Goal: Information Seeking & Learning: Get advice/opinions

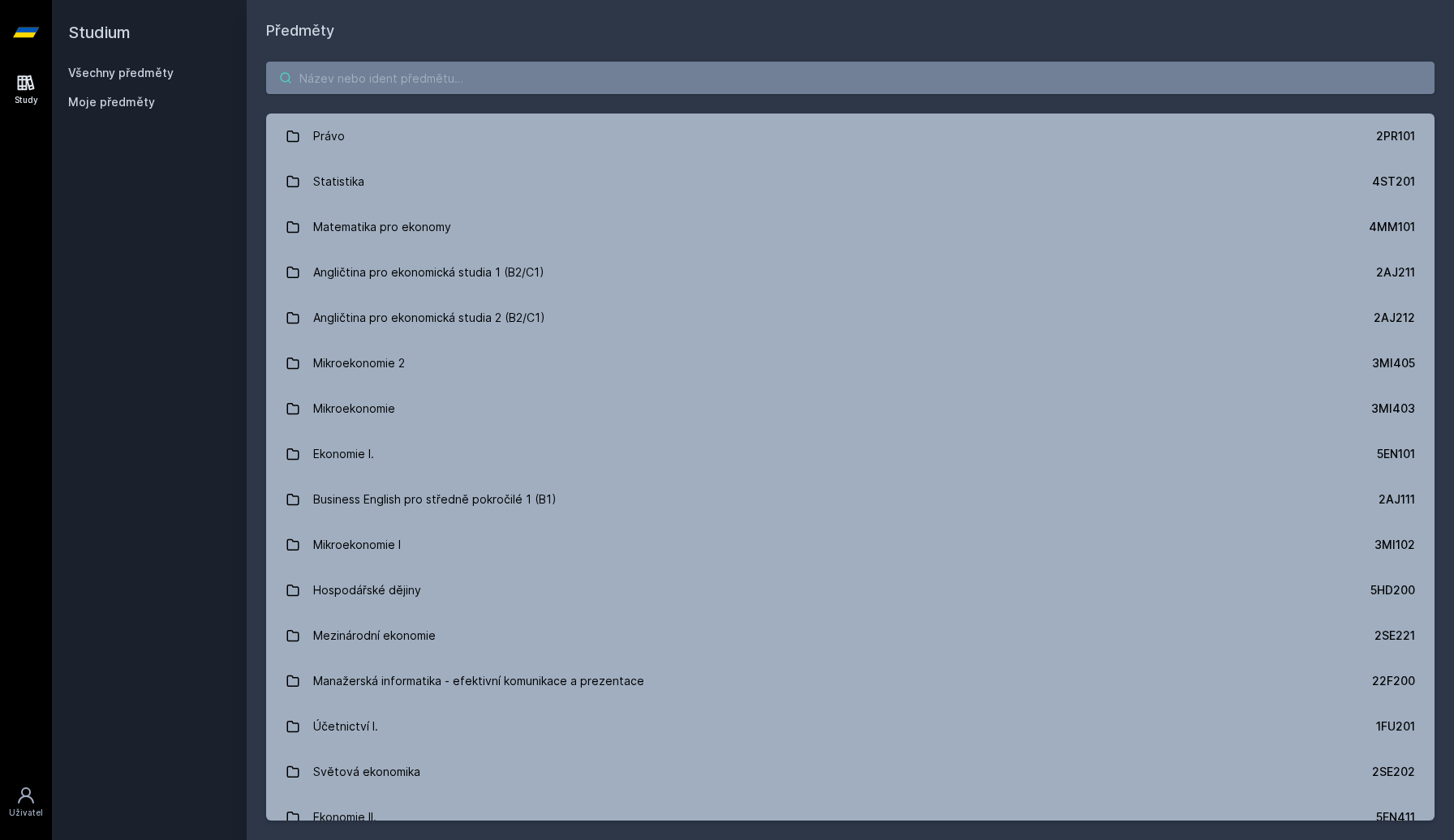
click at [478, 71] on input "search" at bounding box center [849, 78] width 1168 height 32
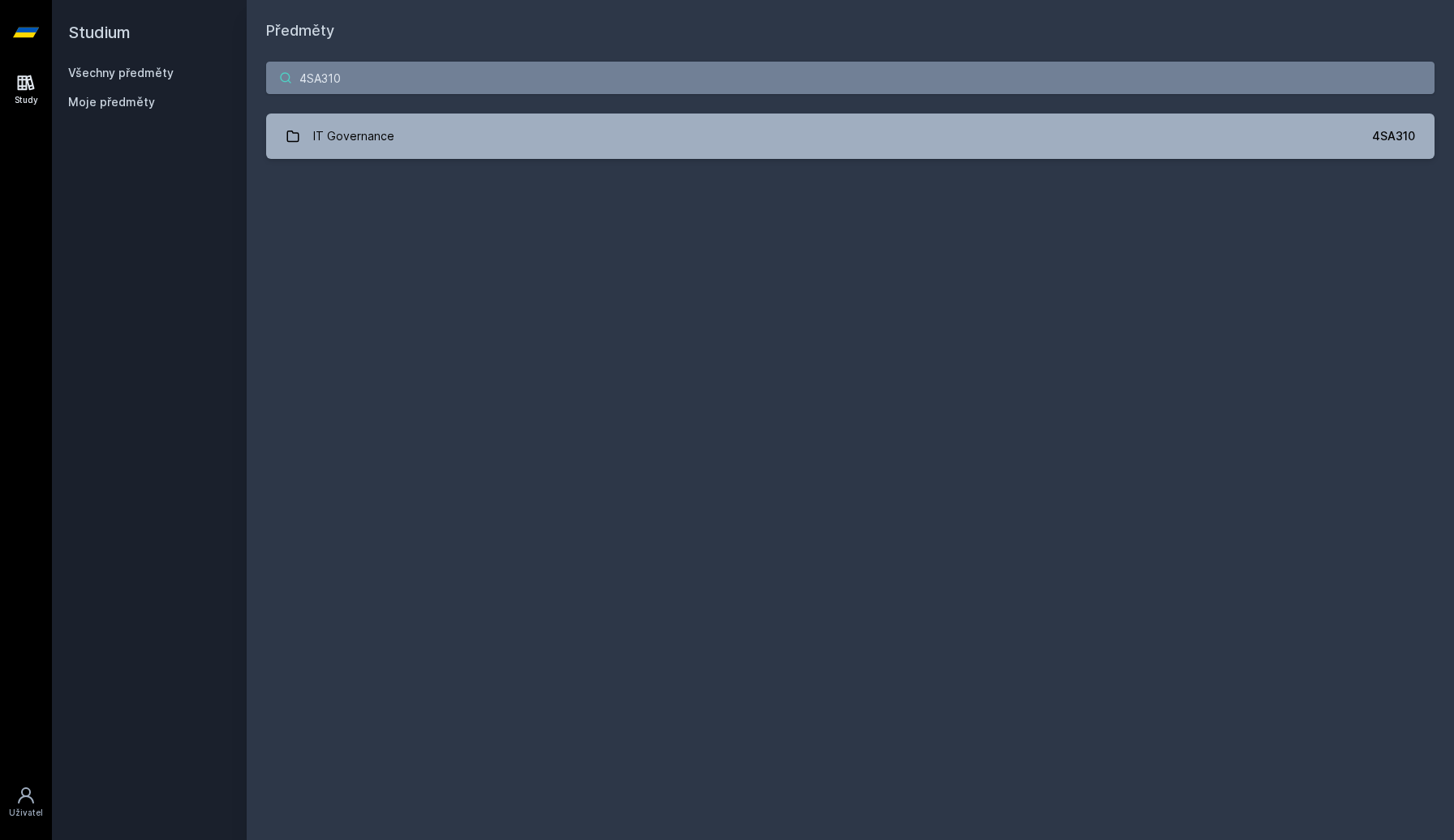
type input "4SA310"
click at [430, 167] on div "4SA310 IT Governance 4SA310 Jejda, něco se pokazilo." at bounding box center [849, 110] width 1207 height 136
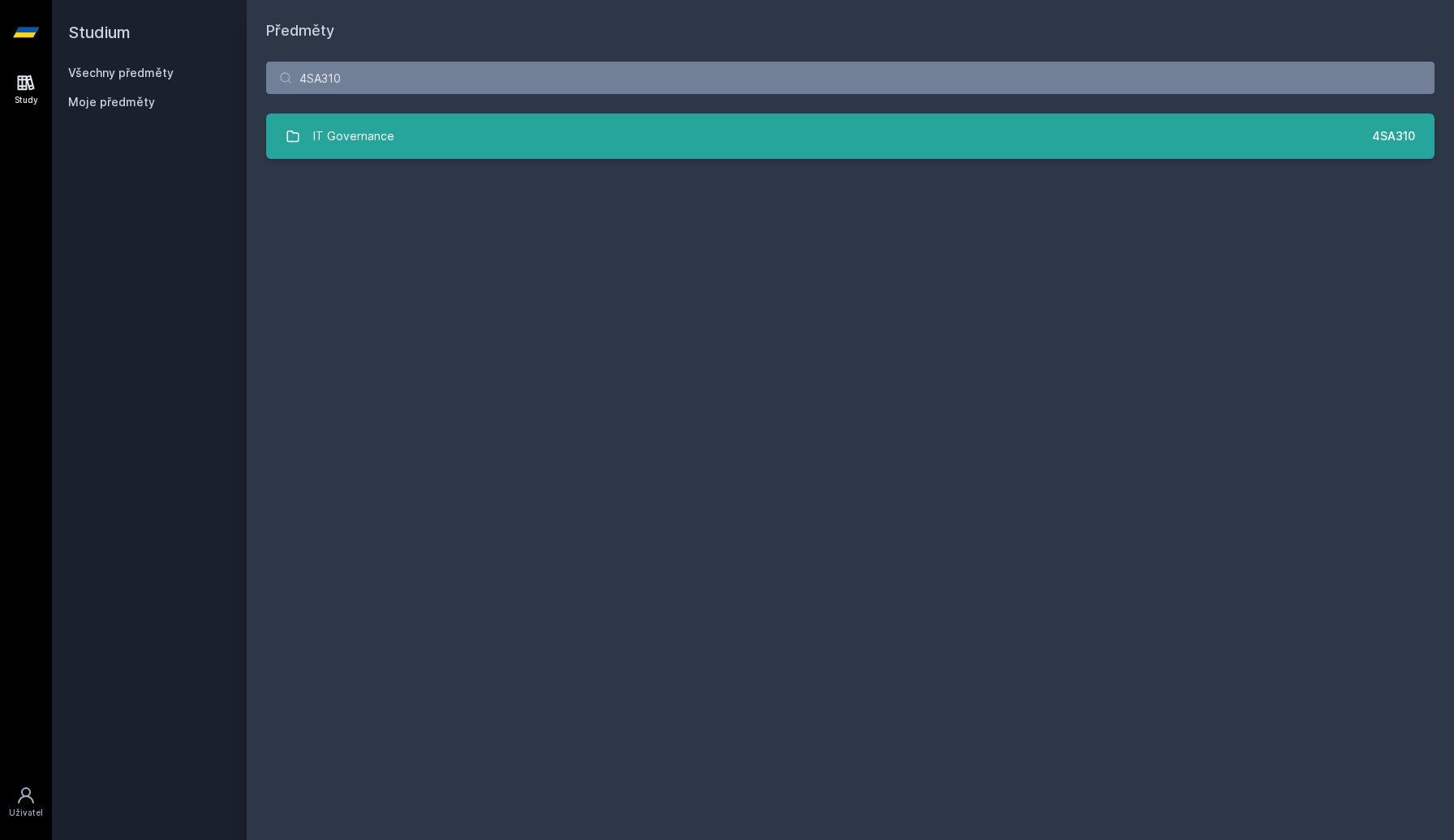
click at [427, 144] on link "IT Governance 4SA310" at bounding box center [849, 136] width 1168 height 45
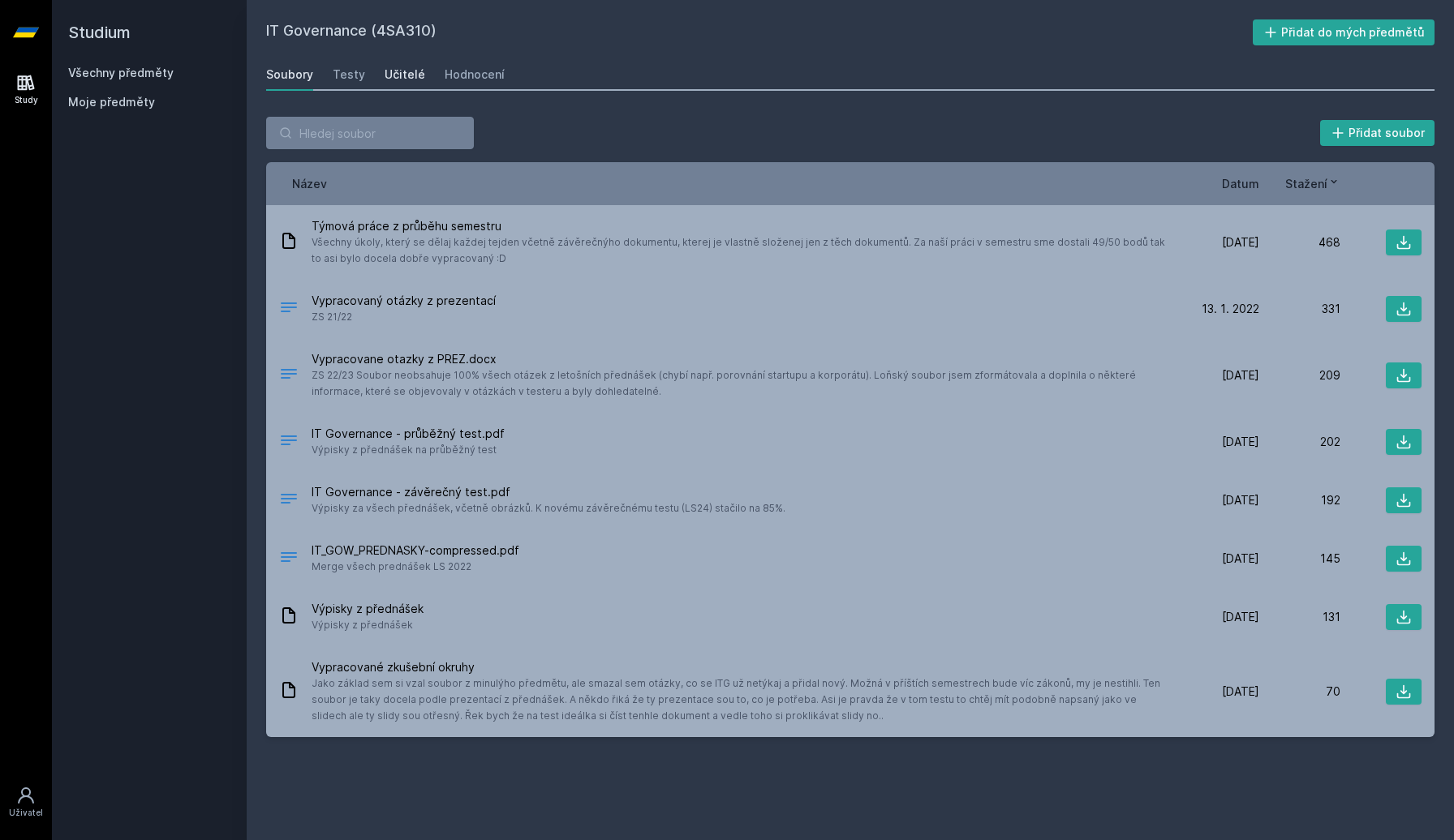
click at [411, 83] on link "Učitelé" at bounding box center [405, 74] width 41 height 32
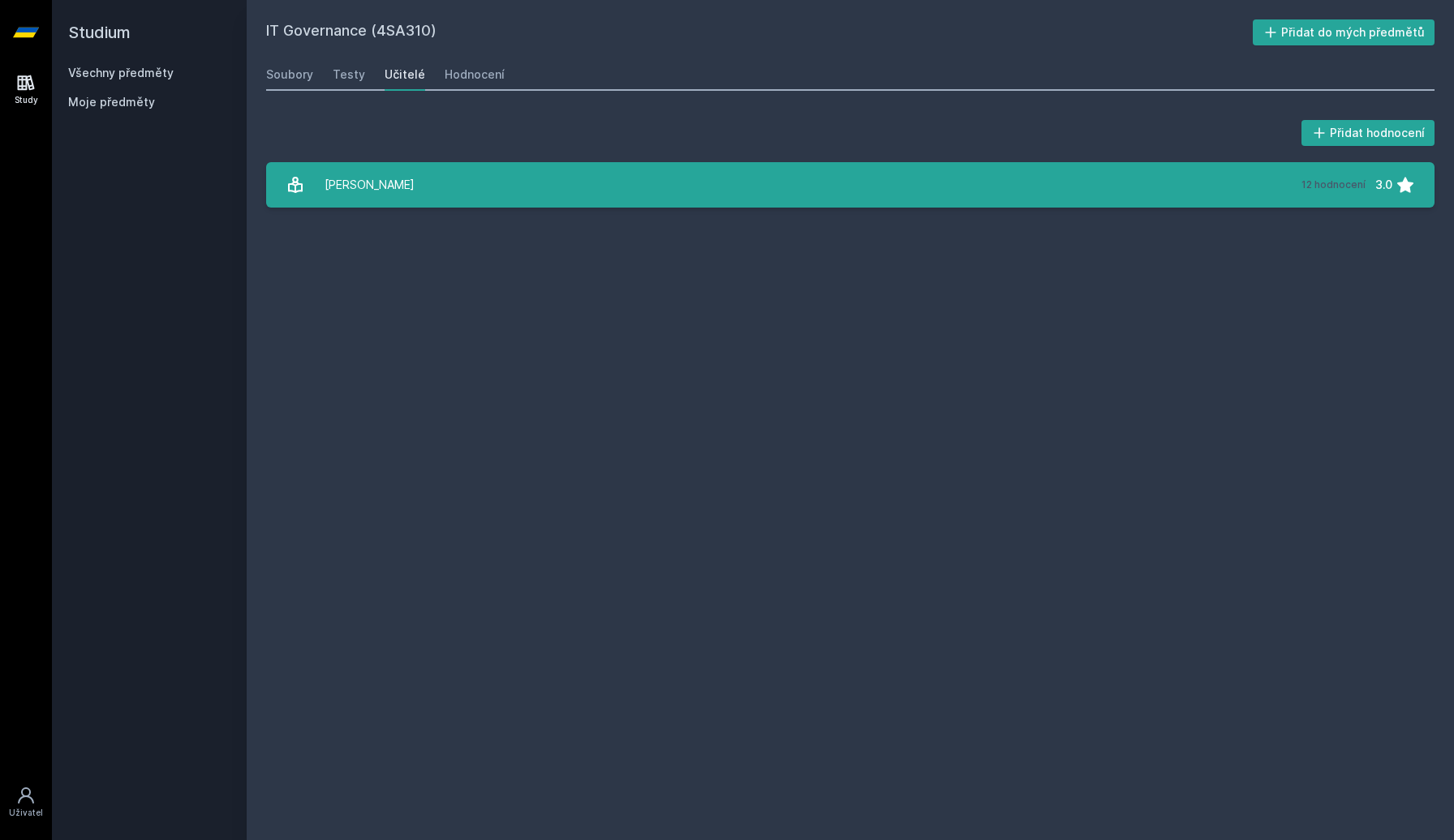
click at [582, 182] on link "[PERSON_NAME] 12 hodnocení 3.0" at bounding box center [849, 184] width 1168 height 45
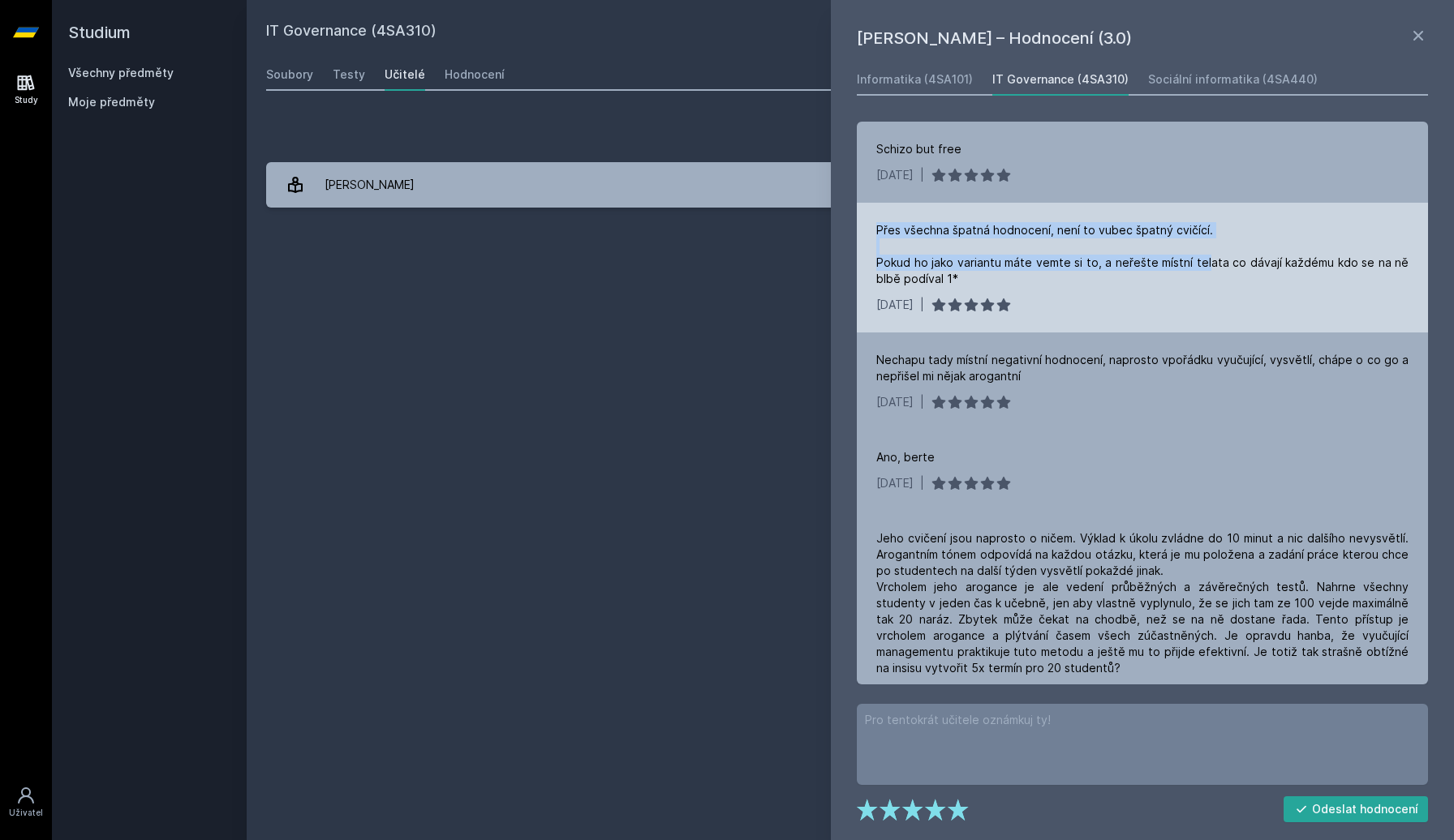
drag, startPoint x: 885, startPoint y: 223, endPoint x: 1205, endPoint y: 258, distance: 321.9
click at [1205, 258] on div "Přes všechna špatná hodnocení, není to vubec špatný cvičící. Pokud ho jako vari…" at bounding box center [1142, 268] width 571 height 130
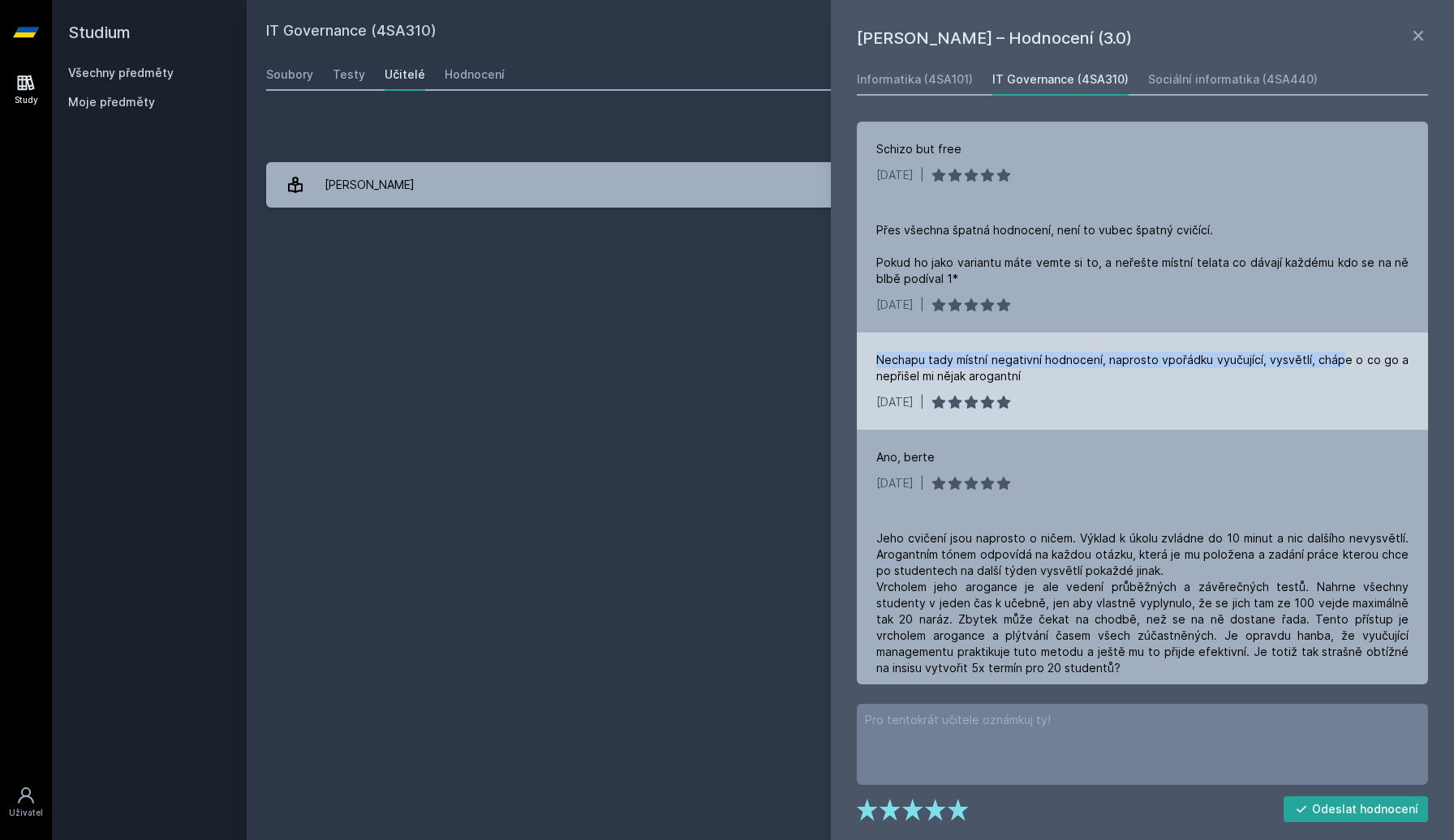
drag, startPoint x: 913, startPoint y: 366, endPoint x: 1338, endPoint y: 358, distance: 425.1
click at [1338, 358] on div "Nechapu tady místní negativní hodnocení, naprosto vpořádku vyučující, vysvětlí,…" at bounding box center [1142, 368] width 533 height 32
drag, startPoint x: 909, startPoint y: 382, endPoint x: 990, endPoint y: 371, distance: 81.7
click at [990, 371] on div "Nechapu tady místní negativní hodnocení, naprosto vpořádku vyučující, vysvětlí,…" at bounding box center [1142, 368] width 533 height 32
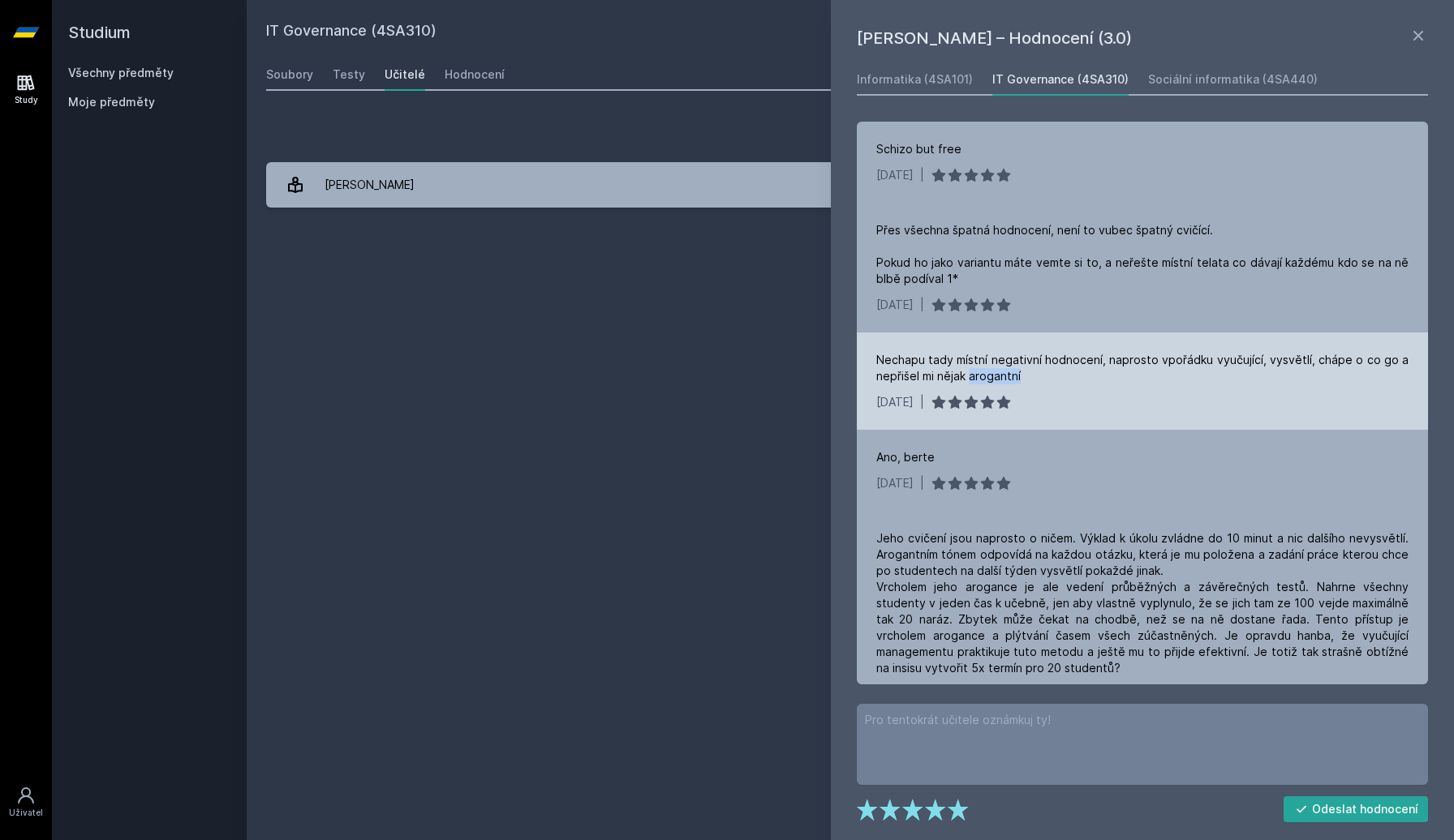
click at [990, 371] on div "Nechapu tady místní negativní hodnocení, naprosto vpořádku vyučující, vysvětlí,…" at bounding box center [1142, 368] width 533 height 32
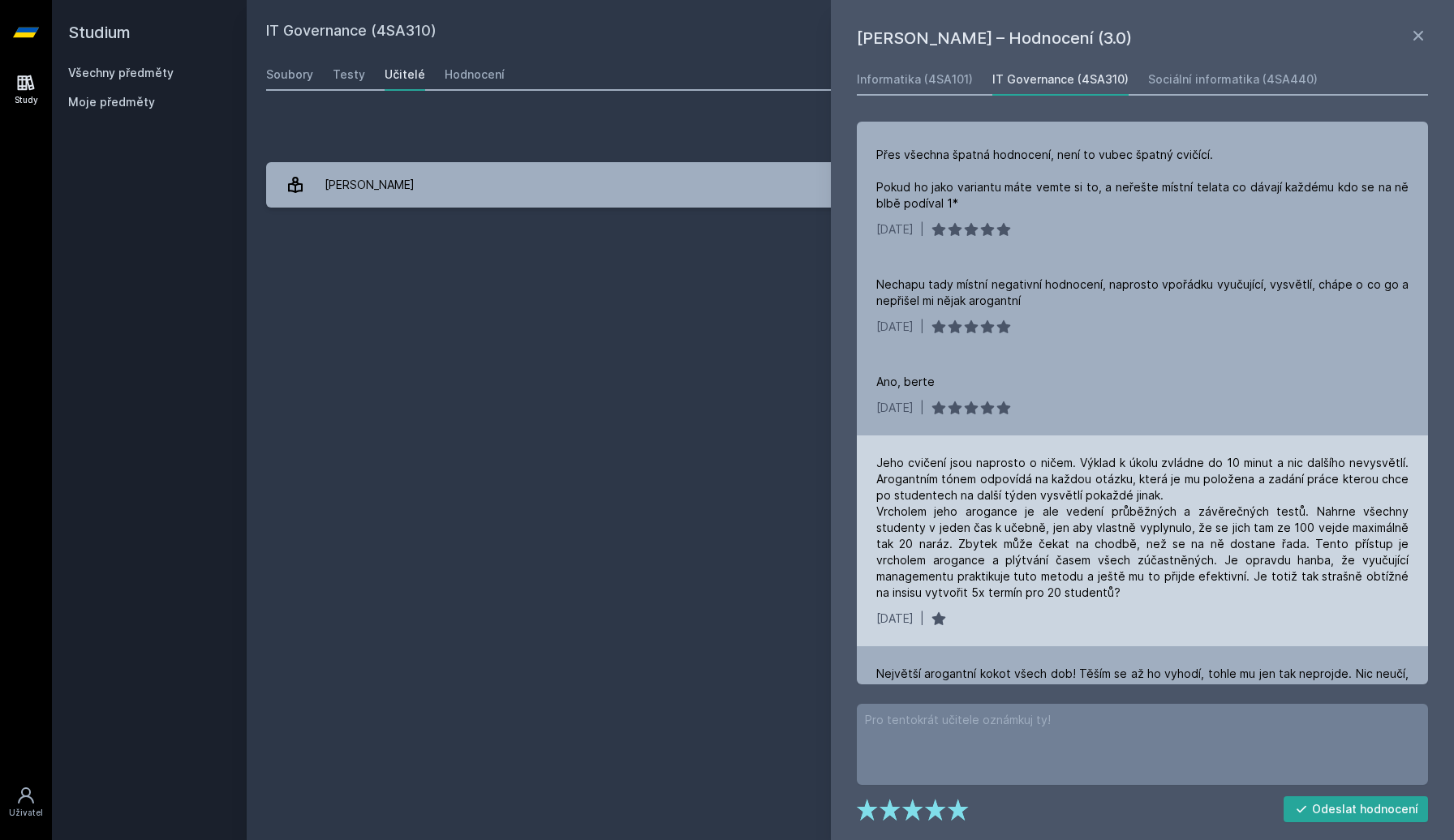
scroll to position [79, 0]
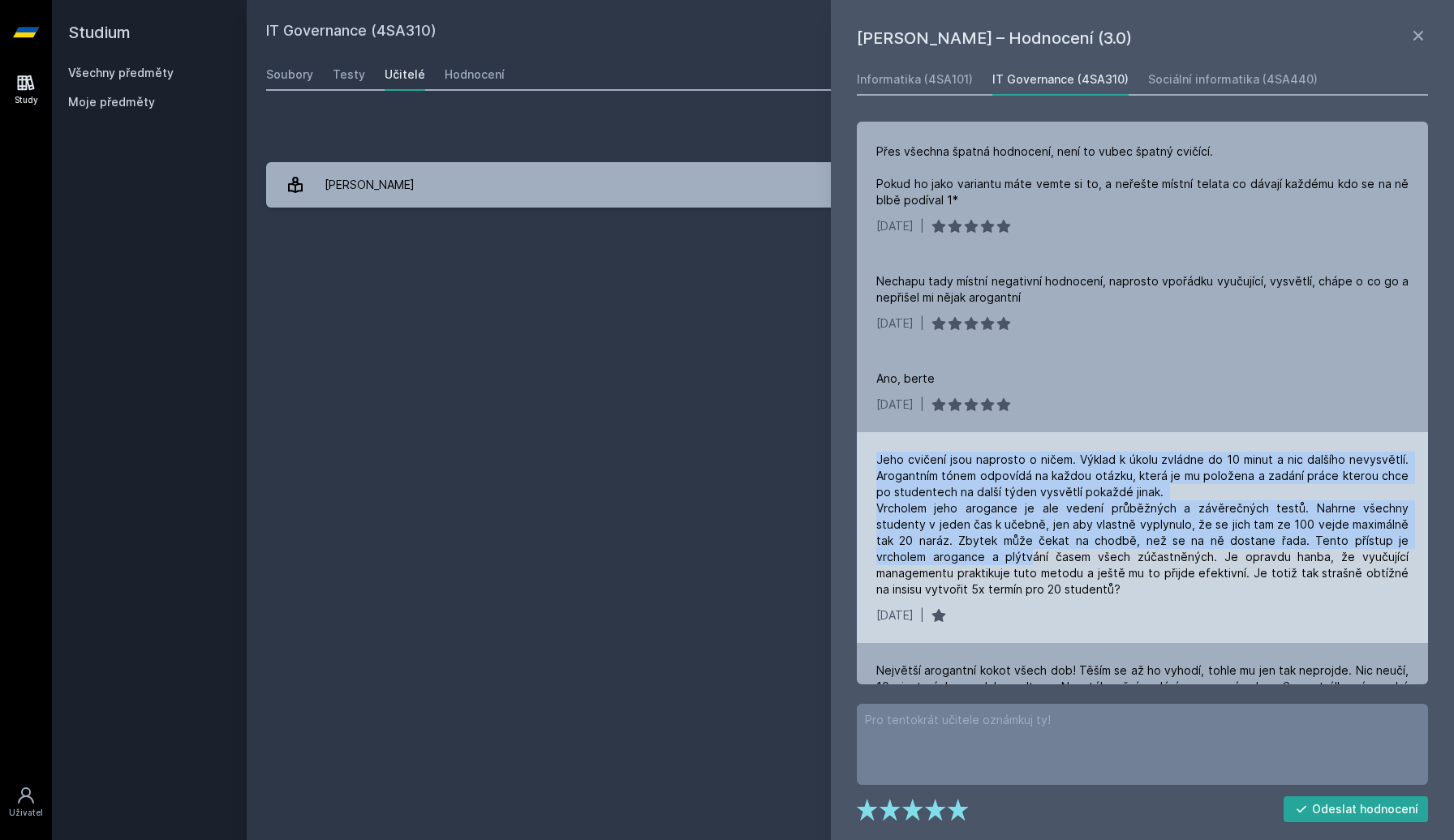
drag, startPoint x: 860, startPoint y: 455, endPoint x: 968, endPoint y: 552, distance: 145.2
click at [968, 552] on div "Jeho cvičení jsou naprosto o ničem. Výklad k úkolu zvládne do 10 minut a nic da…" at bounding box center [1142, 538] width 571 height 211
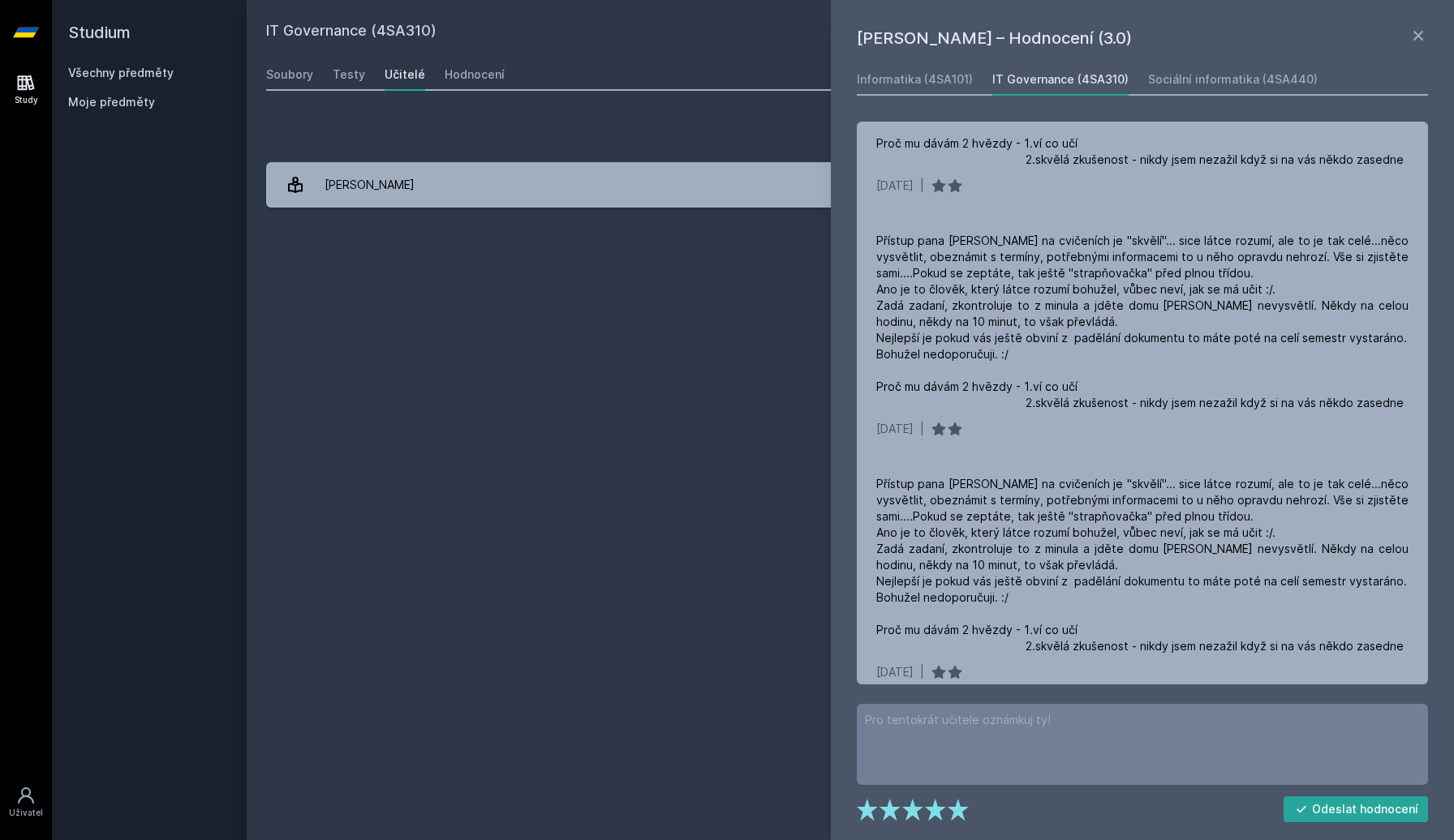
scroll to position [981, 0]
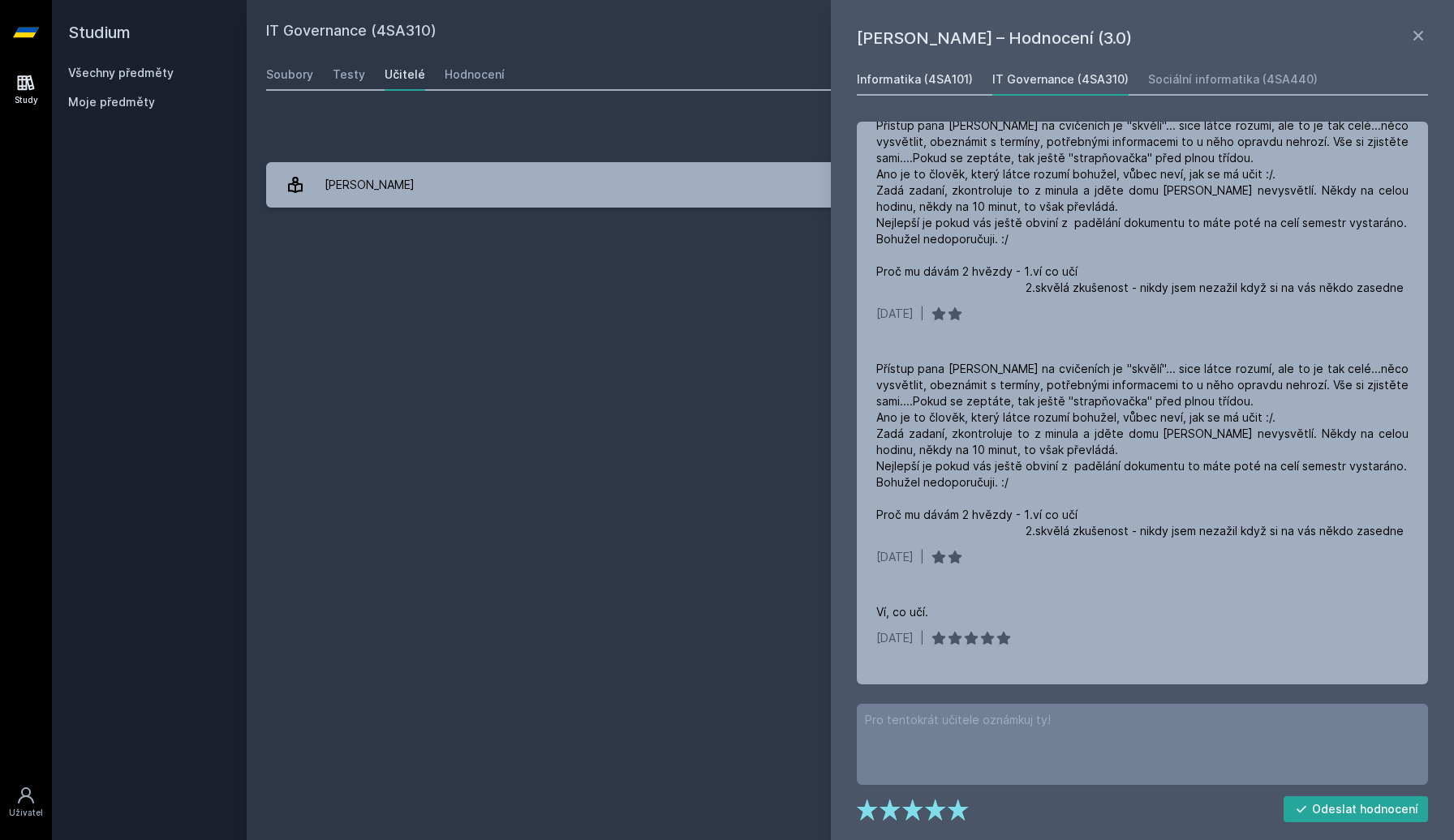
click at [912, 84] on div "Informatika (4SA101)" at bounding box center [914, 80] width 116 height 17
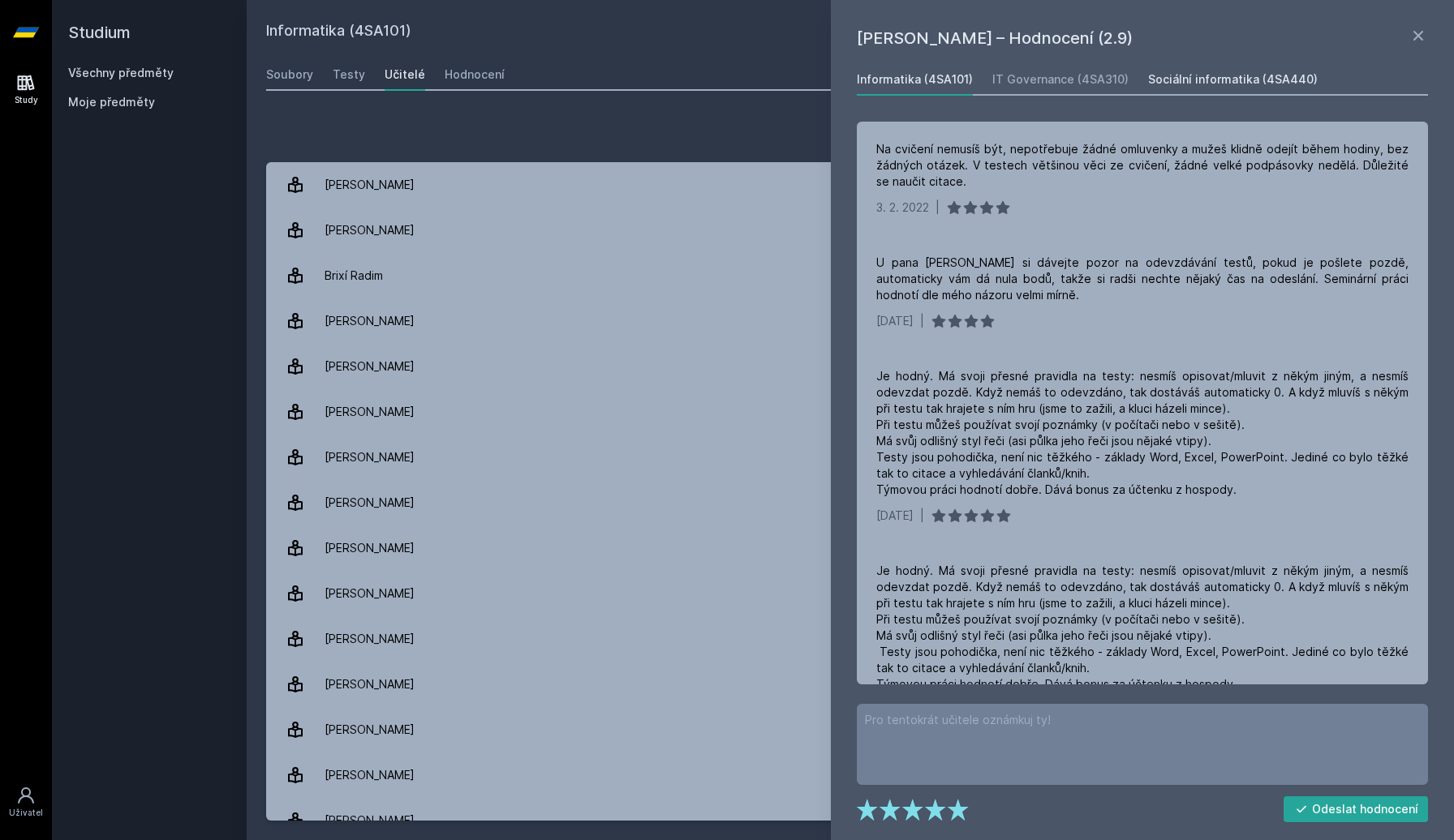
click at [1190, 80] on div "Sociální informatika (4SA440)" at bounding box center [1232, 80] width 169 height 17
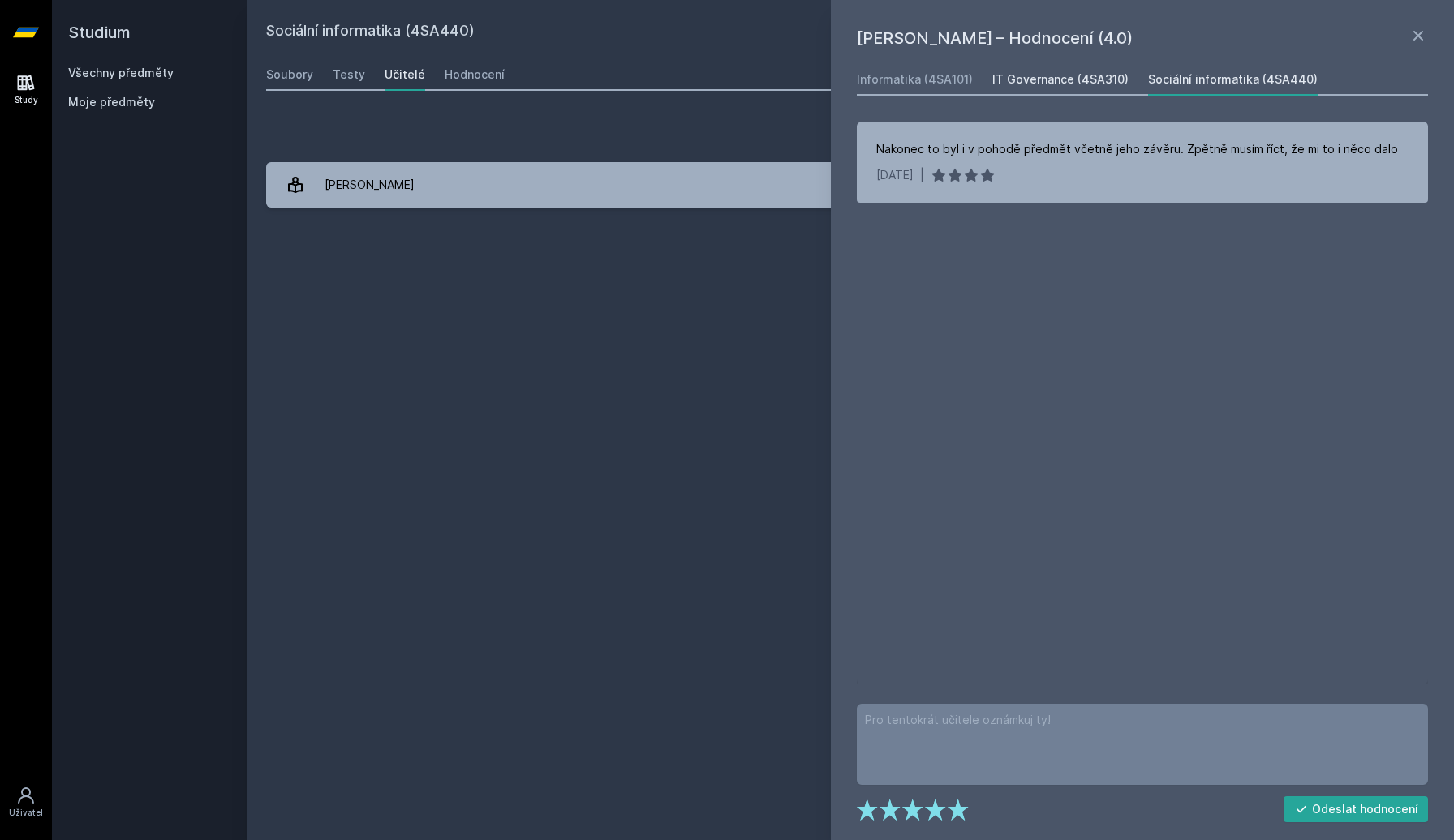
click at [1083, 83] on div "IT Governance (4SA310)" at bounding box center [1059, 80] width 136 height 17
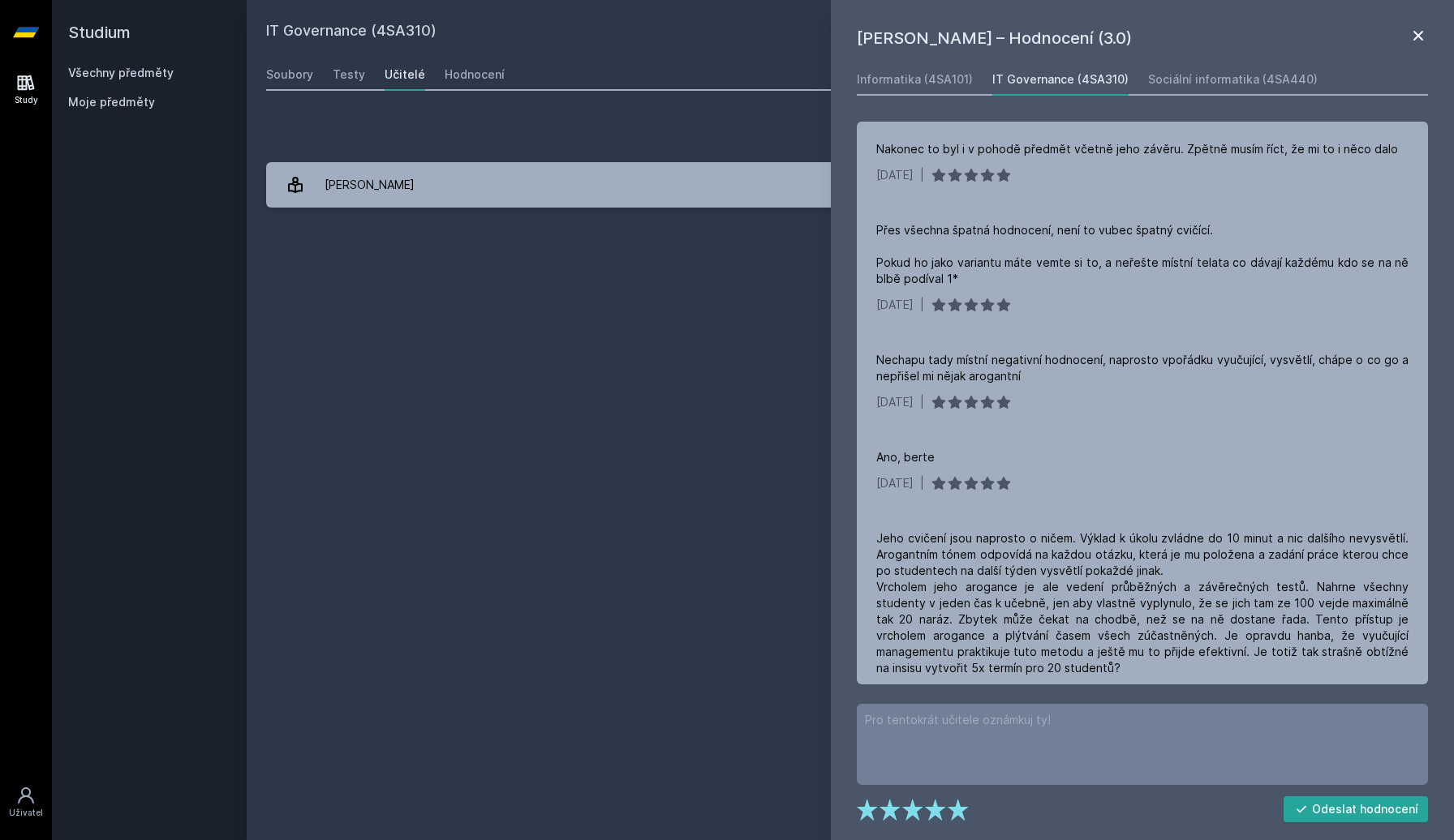
click at [1422, 38] on icon at bounding box center [1418, 35] width 10 height 10
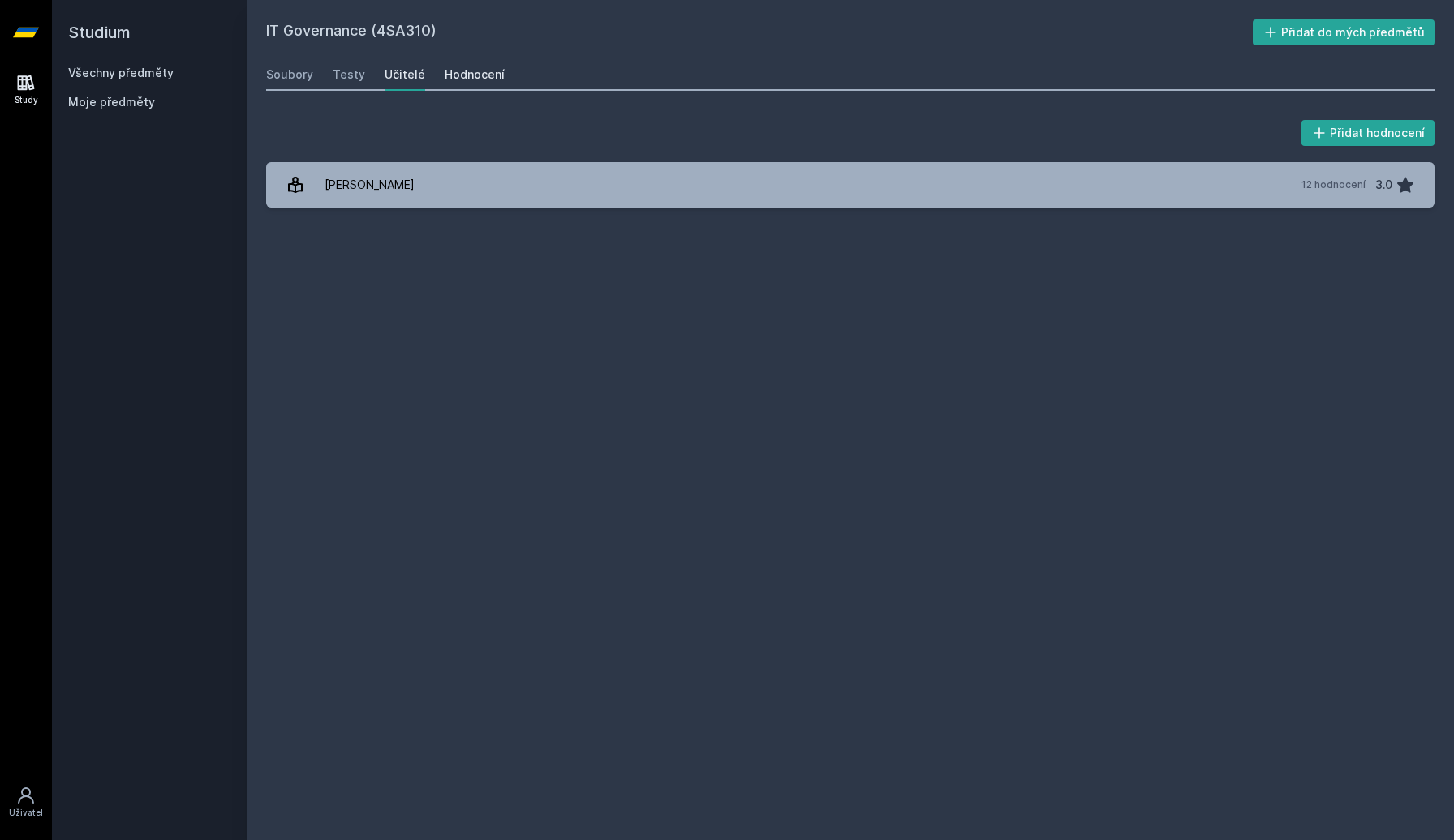
click at [480, 78] on div "Hodnocení" at bounding box center [474, 75] width 60 height 17
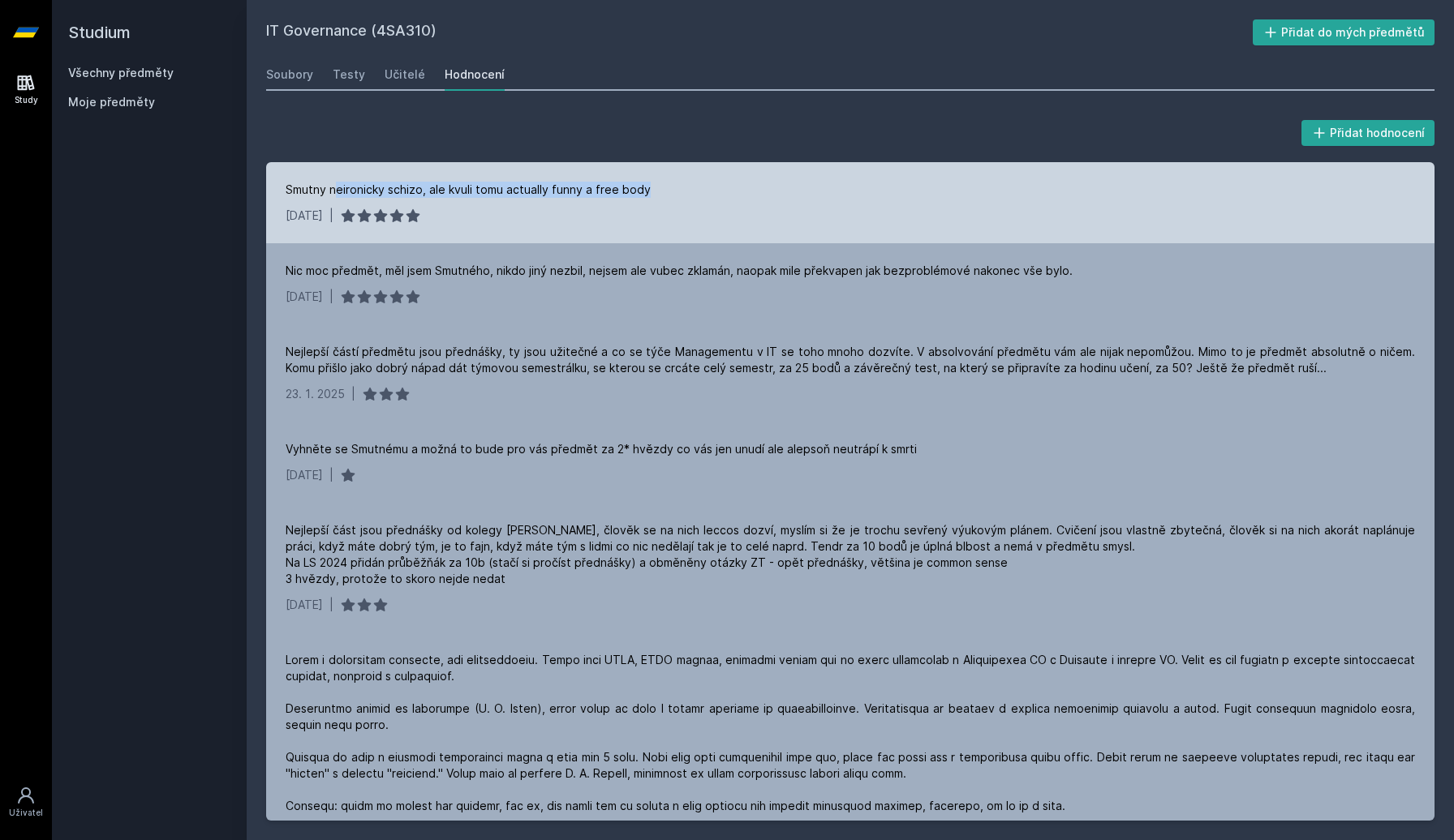
drag, startPoint x: 336, startPoint y: 184, endPoint x: 734, endPoint y: 188, distance: 398.0
click at [734, 188] on div "Smutny neironicky schizo, ale kvuli tomu actually funny a free body" at bounding box center [849, 190] width 1129 height 17
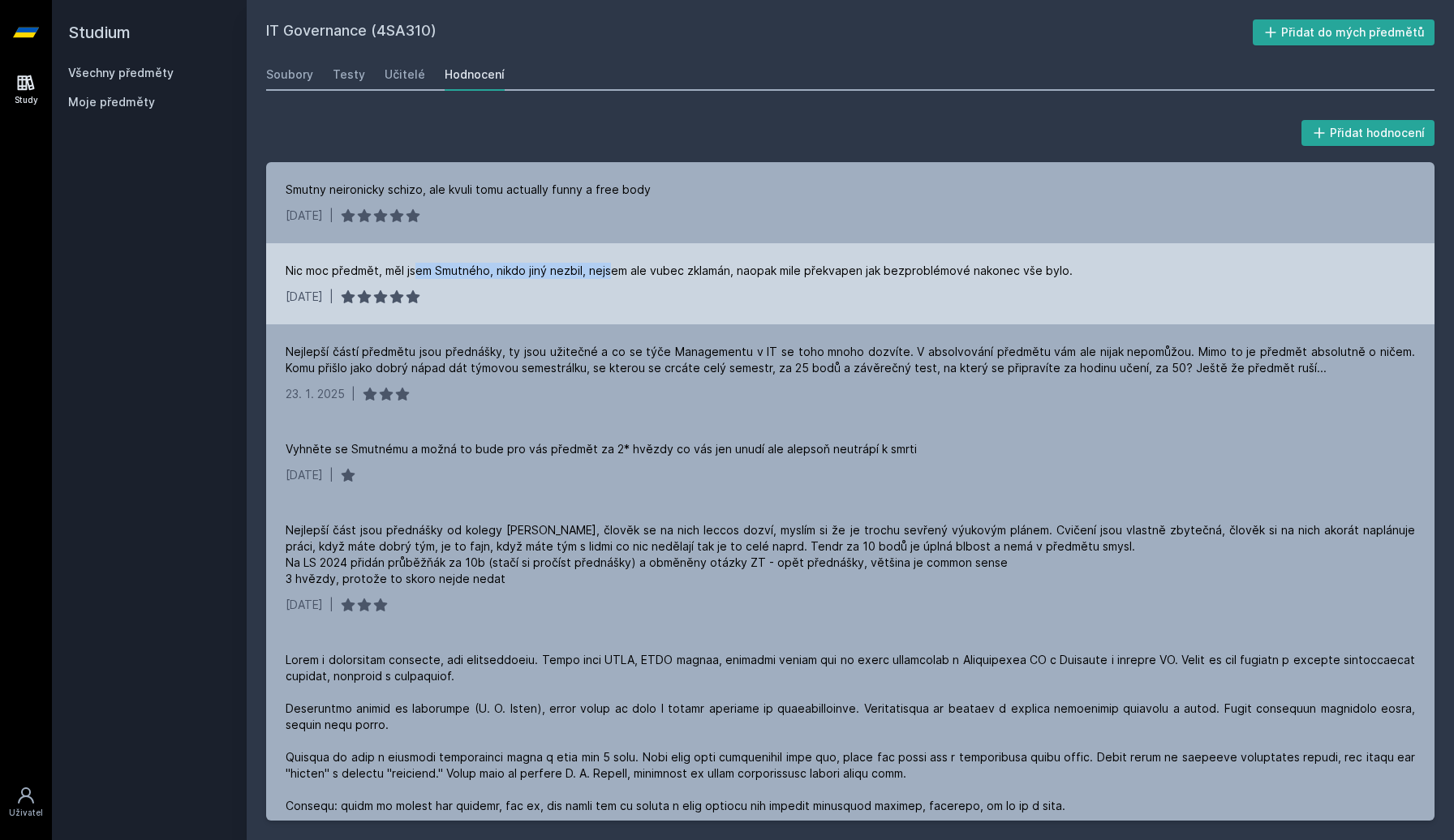
drag, startPoint x: 415, startPoint y: 269, endPoint x: 611, endPoint y: 277, distance: 196.2
click at [611, 277] on div "Nic moc předmět, měl jsem Smutného, nikdo jiný nezbil, nejsem ale vubec zklamán…" at bounding box center [679, 271] width 787 height 17
click at [454, 278] on div "Nic moc předmět, měl jsem Smutného, nikdo jiný nezbil, nejsem ale vubec zklamán…" at bounding box center [679, 271] width 787 height 17
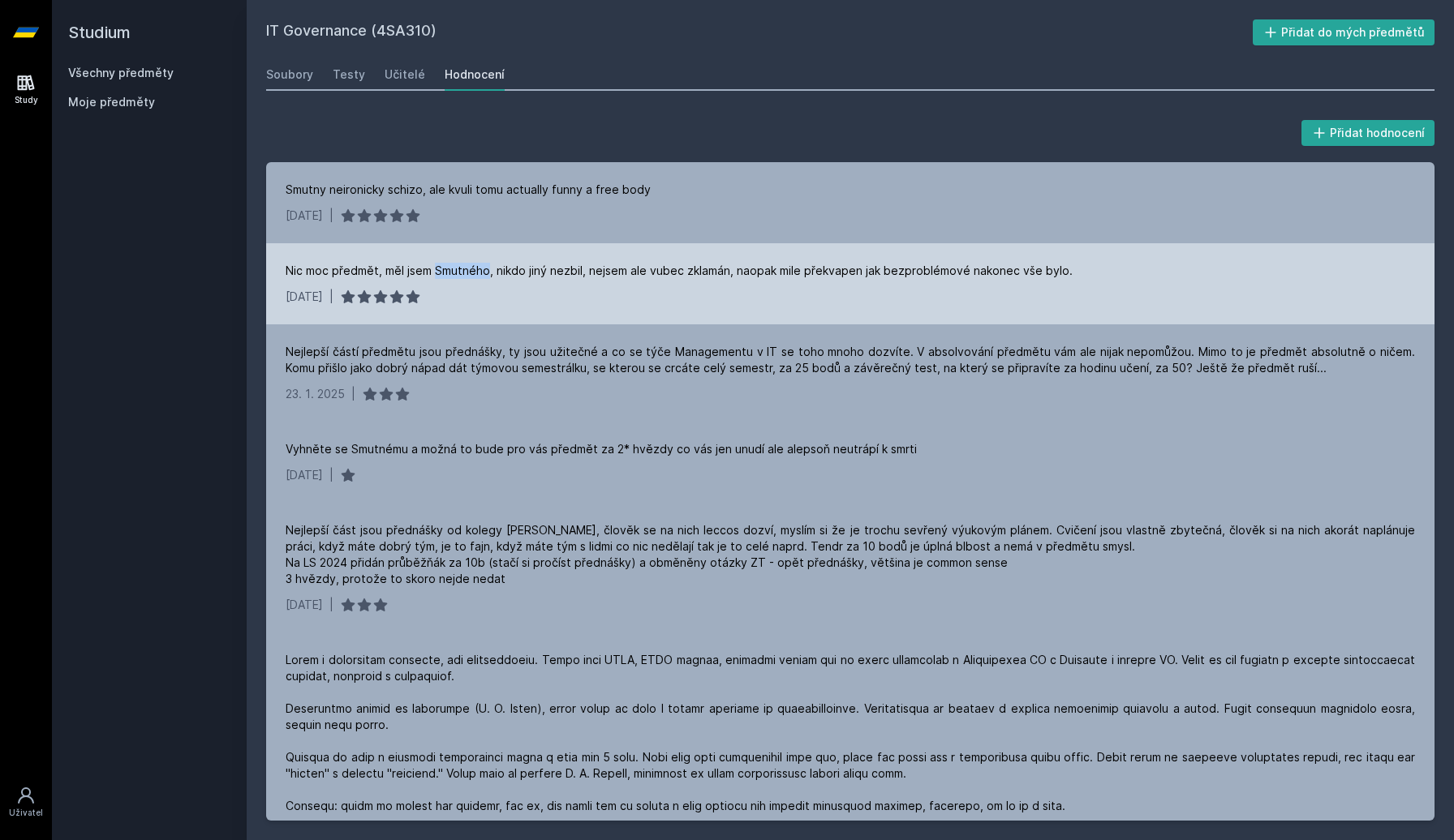
click at [454, 278] on div "Nic moc předmět, měl jsem Smutného, nikdo jiný nezbil, nejsem ale vubec zklamán…" at bounding box center [679, 271] width 787 height 17
drag, startPoint x: 508, startPoint y: 275, endPoint x: 626, endPoint y: 277, distance: 118.0
click at [626, 277] on div "Nic moc předmět, měl jsem Smutného, nikdo jiný nezbil, nejsem ale vubec zklamán…" at bounding box center [679, 271] width 787 height 17
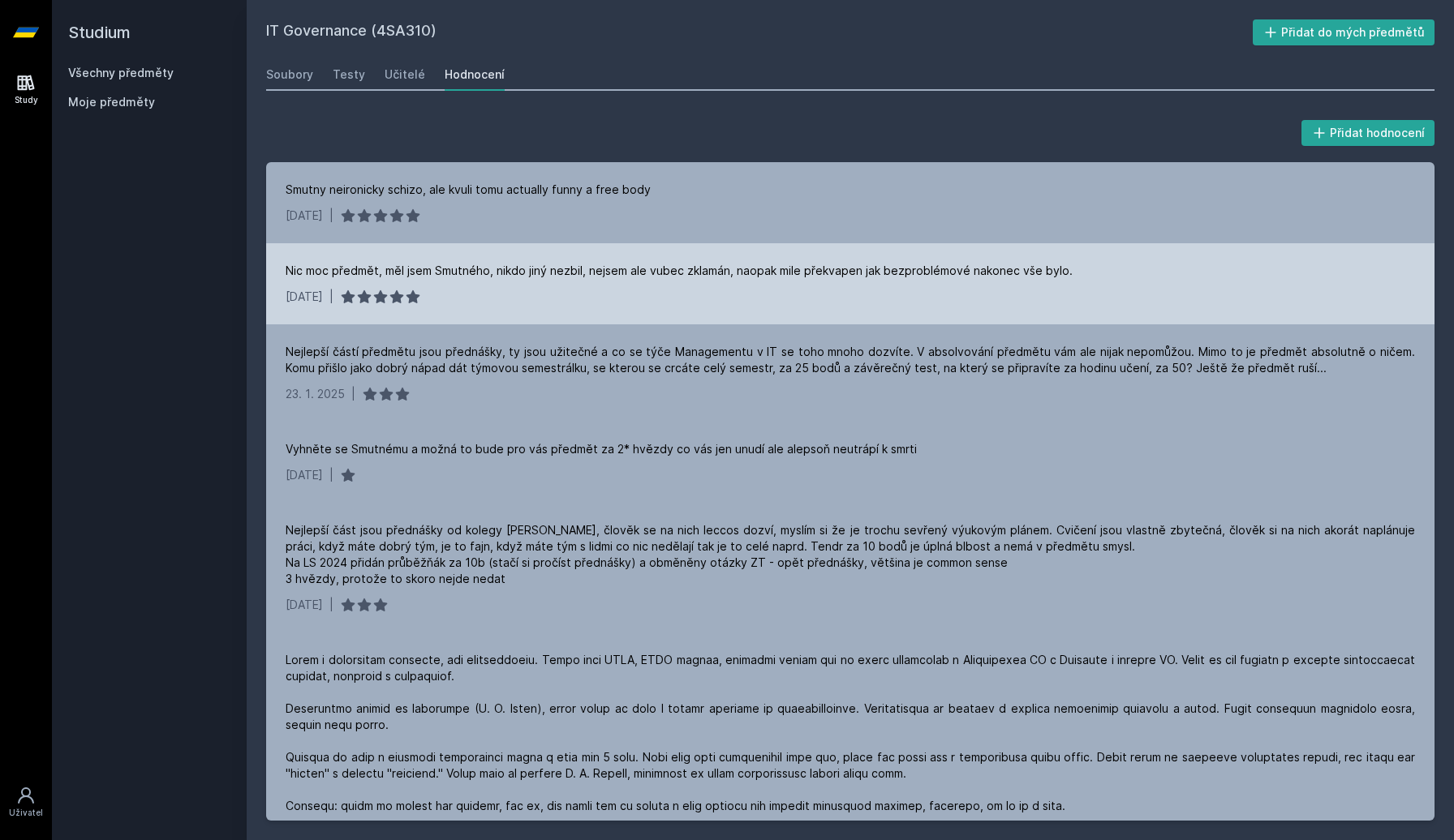
click at [744, 278] on div "Nic moc předmět, měl jsem Smutného, nikdo jiný nezbil, nejsem ale vubec zklamán…" at bounding box center [679, 271] width 787 height 17
click at [814, 268] on div "Nic moc předmět, měl jsem Smutného, nikdo jiný nezbil, nejsem ale vubec zklamán…" at bounding box center [679, 271] width 787 height 17
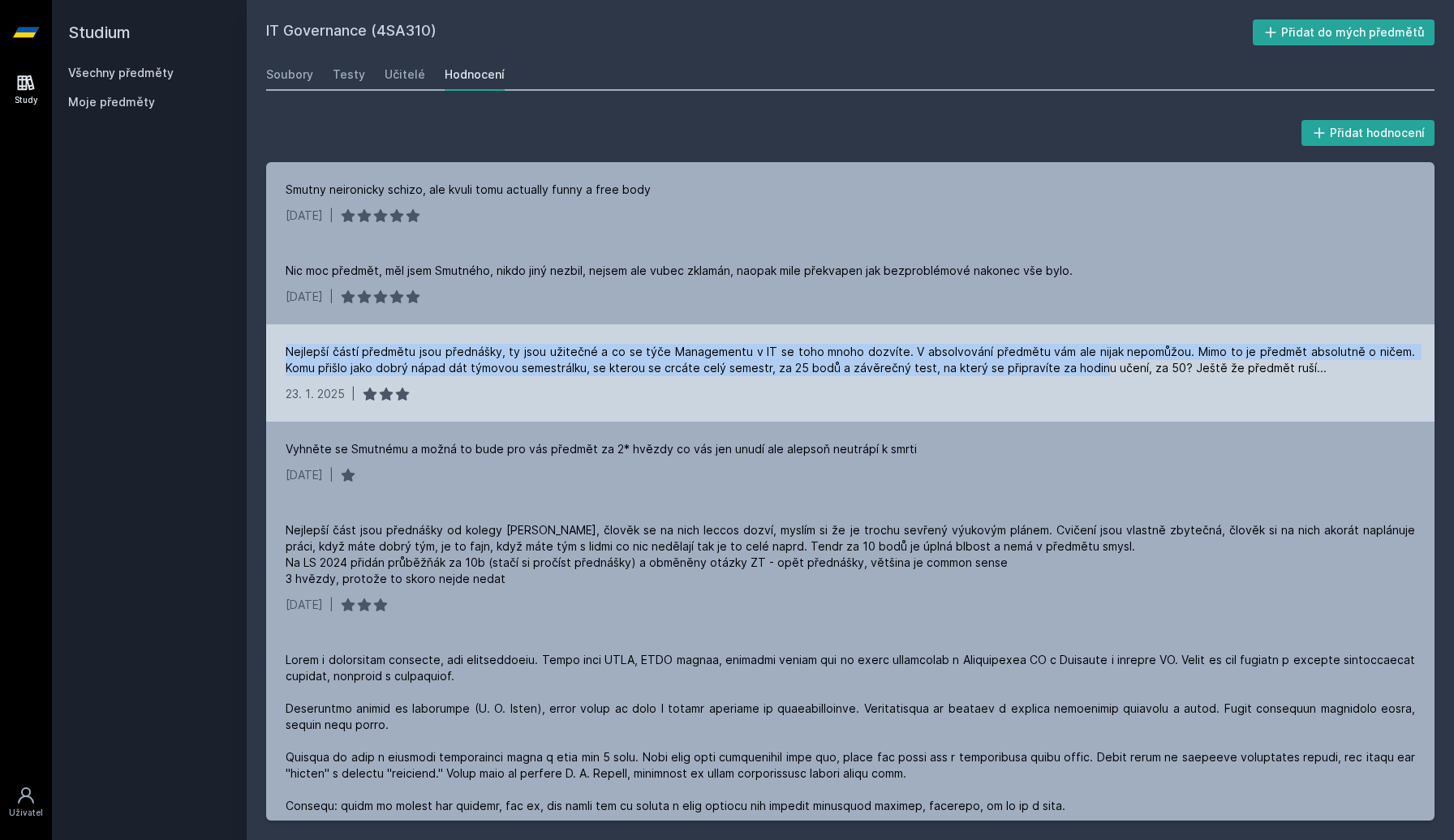
drag, startPoint x: 279, startPoint y: 348, endPoint x: 1087, endPoint y: 364, distance: 808.2
click at [1087, 364] on div "Nejlepší částí předmětu jsou přednášky, ty jsou užitečné a co se týče Managemen…" at bounding box center [849, 372] width 1168 height 97
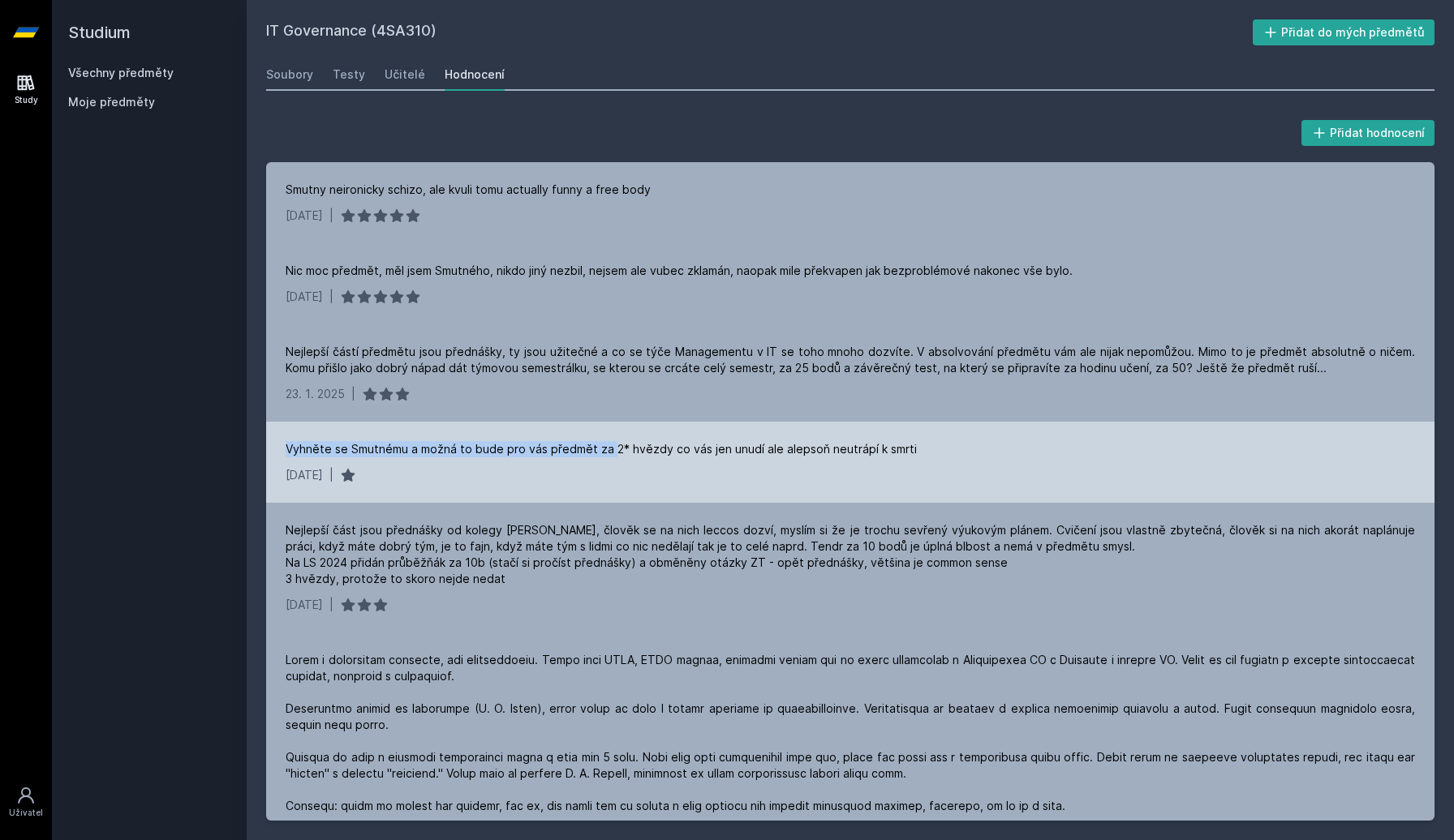
drag, startPoint x: 408, startPoint y: 438, endPoint x: 611, endPoint y: 443, distance: 203.1
click at [611, 443] on div "Vyhněte se Smutnému a možná to bude pro vás předmět za 2* hvězdy co vás jen unu…" at bounding box center [849, 462] width 1168 height 81
click at [611, 443] on div "Vyhněte se Smutnému a možná to bude pro vás předmět za 2* hvězdy co vás jen unu…" at bounding box center [600, 449] width 631 height 17
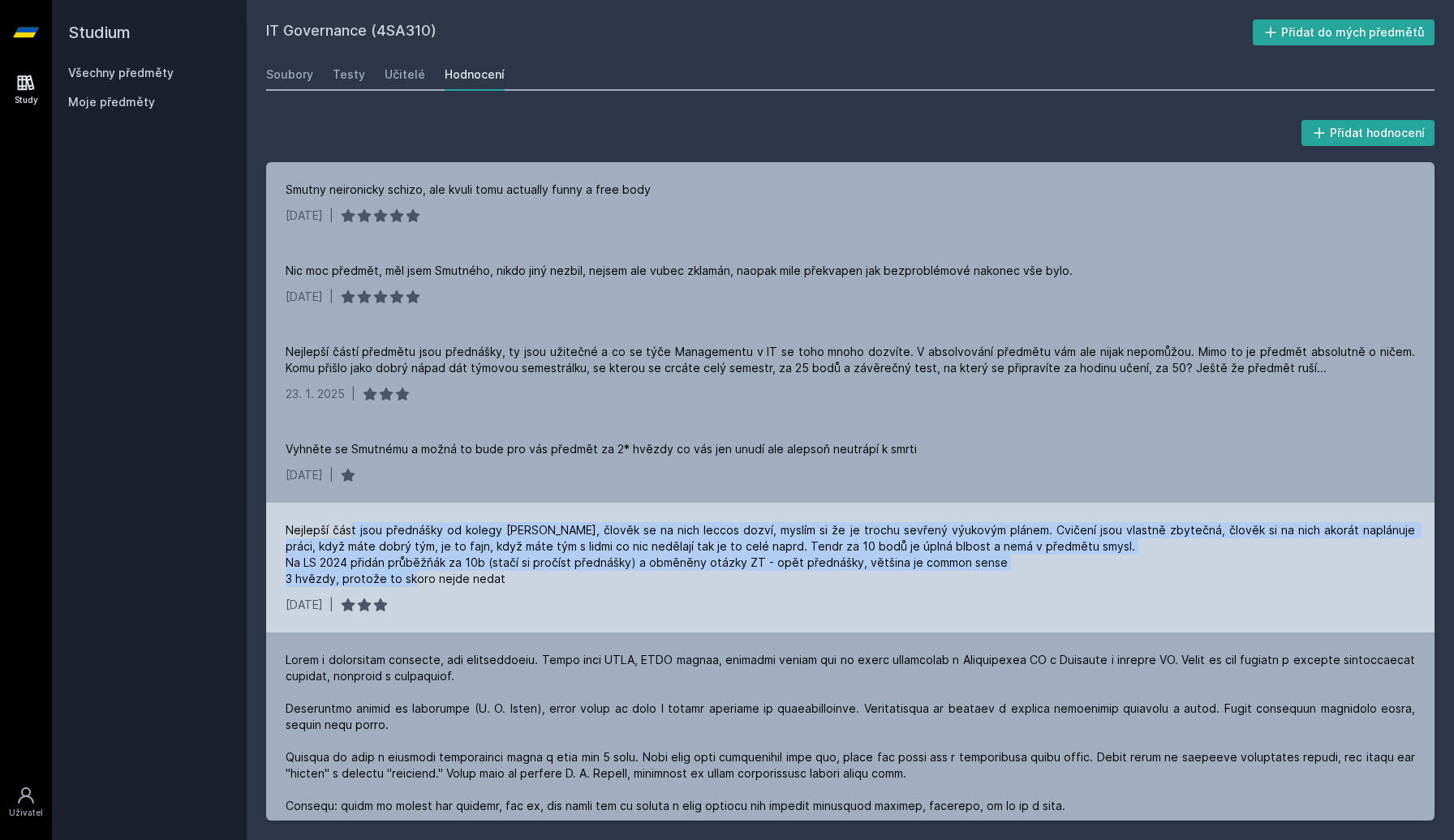
drag, startPoint x: 350, startPoint y: 532, endPoint x: 450, endPoint y: 574, distance: 108.5
click at [450, 574] on div "Nejlepší část jsou přednášky od kolegy [PERSON_NAME], člověk se na nich leccos …" at bounding box center [849, 555] width 1129 height 65
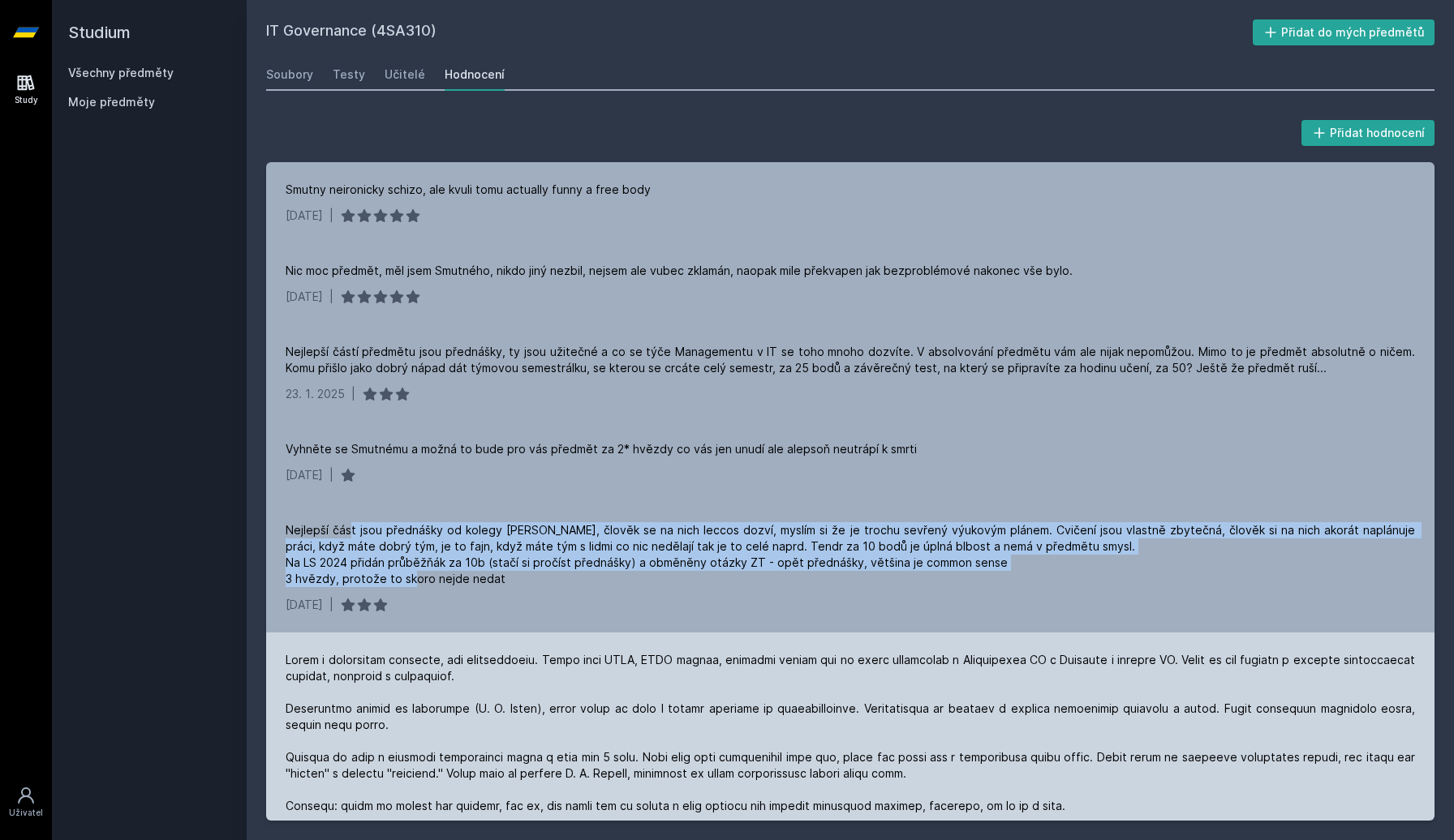
scroll to position [190, 0]
